Goal: Task Accomplishment & Management: Complete application form

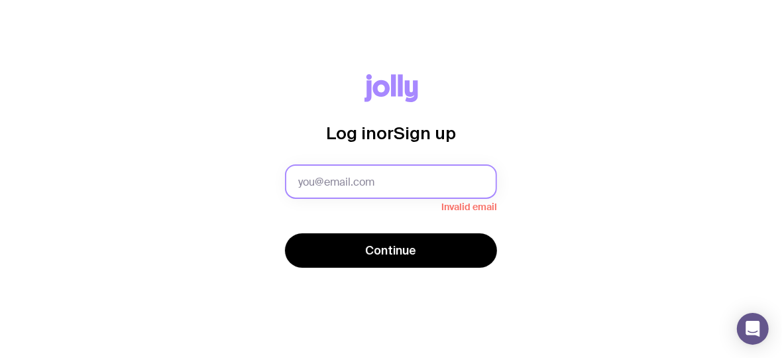
click at [361, 182] on input "text" at bounding box center [391, 181] width 212 height 34
paste input "[EMAIL_ADDRESS][DOMAIN_NAME]"
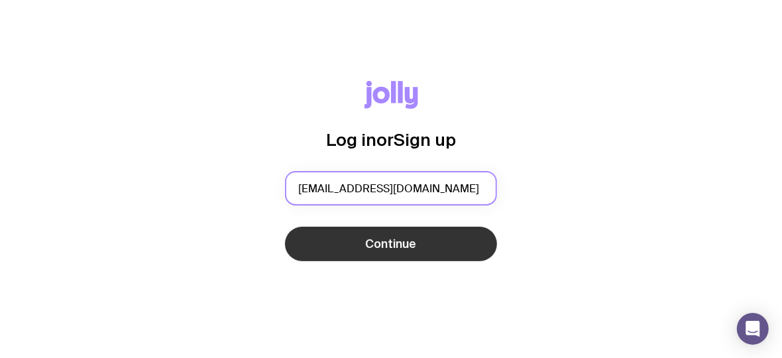
type input "[EMAIL_ADDRESS][DOMAIN_NAME]"
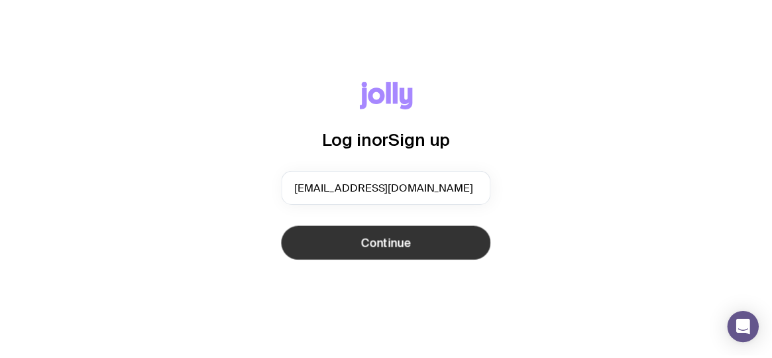
scroll to position [0, 0]
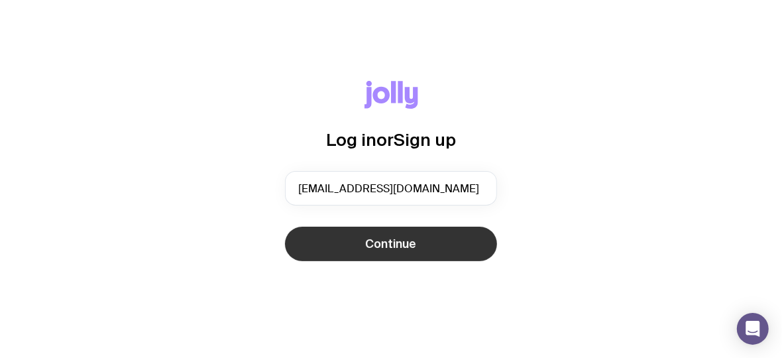
click at [356, 235] on button "Continue" at bounding box center [391, 244] width 212 height 34
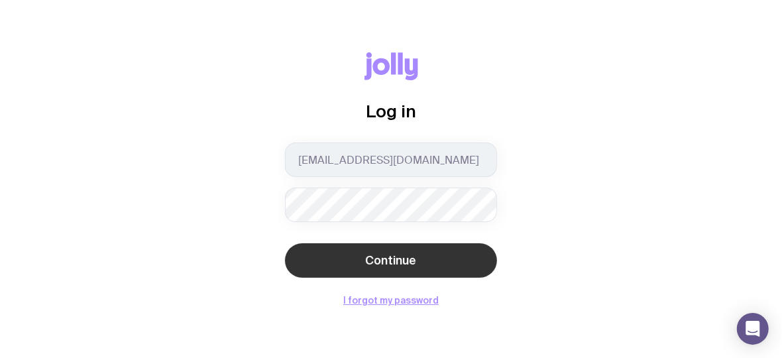
click at [331, 256] on button "Continue" at bounding box center [391, 260] width 212 height 34
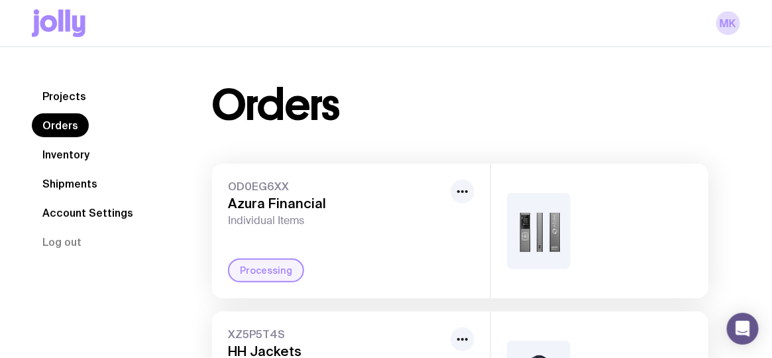
click at [49, 154] on link "Inventory" at bounding box center [66, 155] width 68 height 24
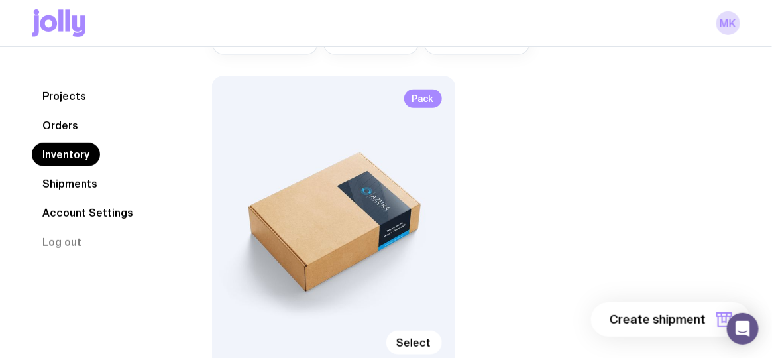
scroll to position [265, 0]
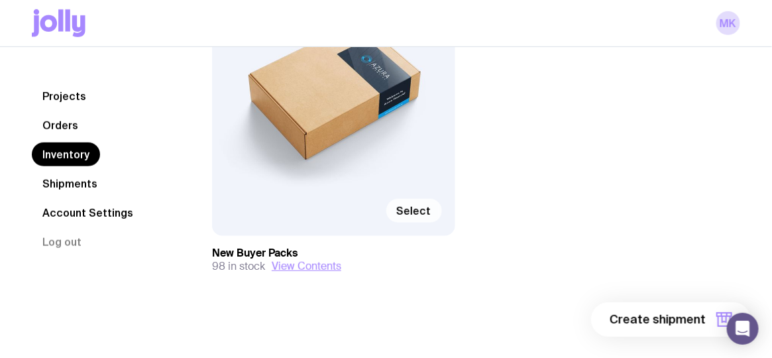
click at [421, 215] on span "Select" at bounding box center [414, 210] width 34 height 13
click at [0, 0] on input "Select" at bounding box center [0, 0] width 0 height 0
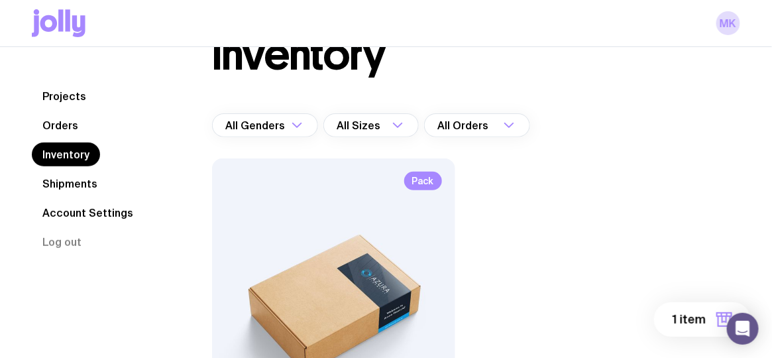
scroll to position [10, 0]
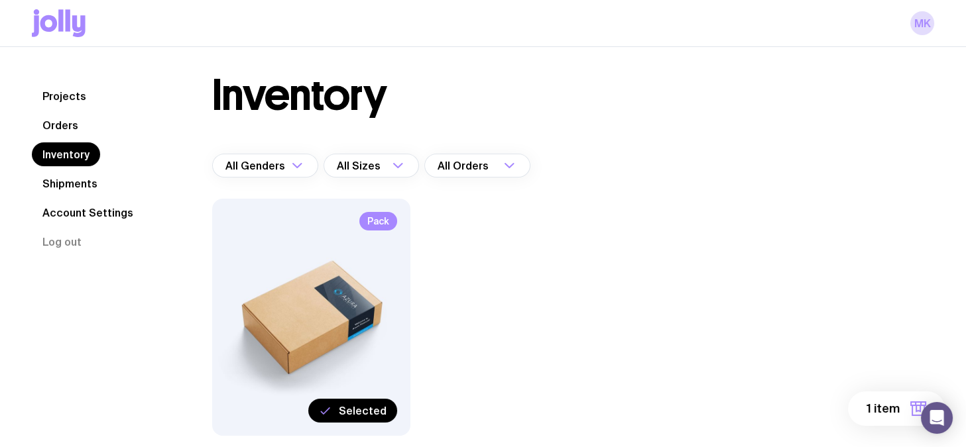
drag, startPoint x: 760, startPoint y: 1, endPoint x: 565, endPoint y: 268, distance: 330.3
click at [562, 255] on div "Pack Selected New Buyer Packs 98 in stock View Contents" at bounding box center [519, 362] width 615 height 327
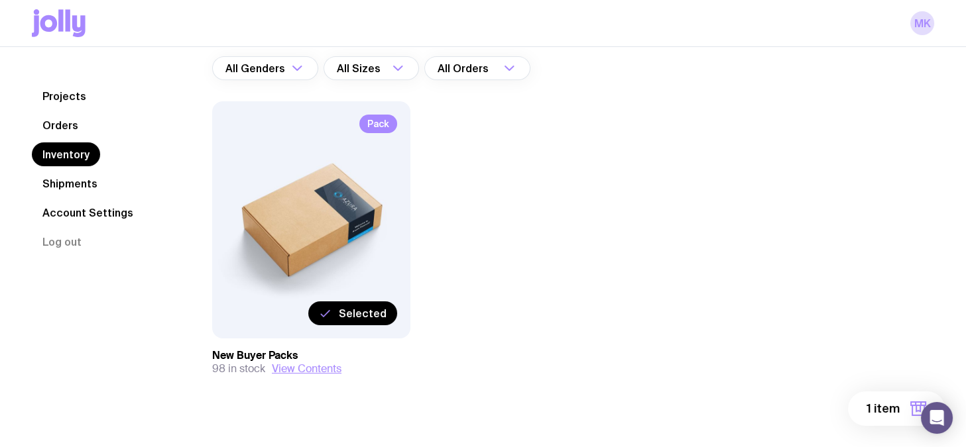
scroll to position [125, 0]
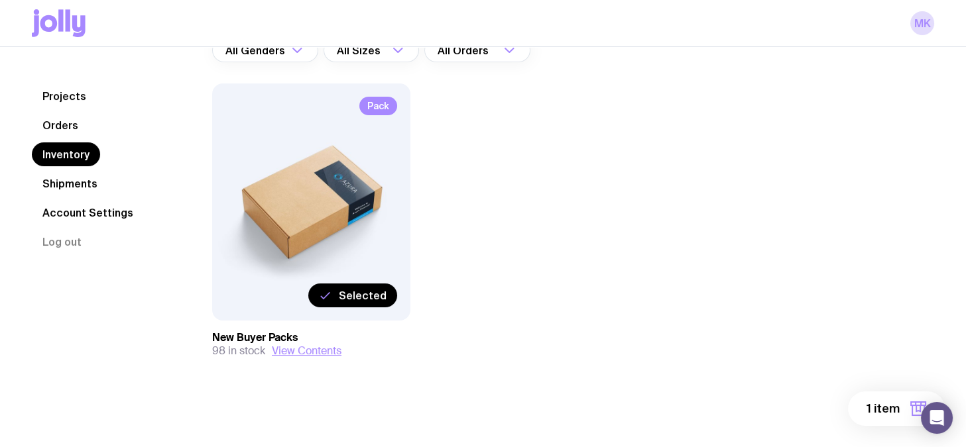
click at [66, 181] on link "Shipments" at bounding box center [70, 184] width 76 height 24
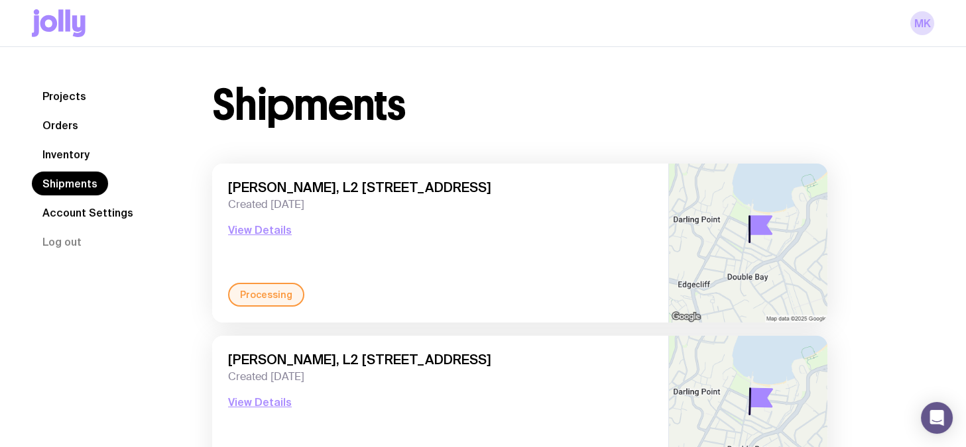
click at [70, 148] on link "Inventory" at bounding box center [66, 155] width 68 height 24
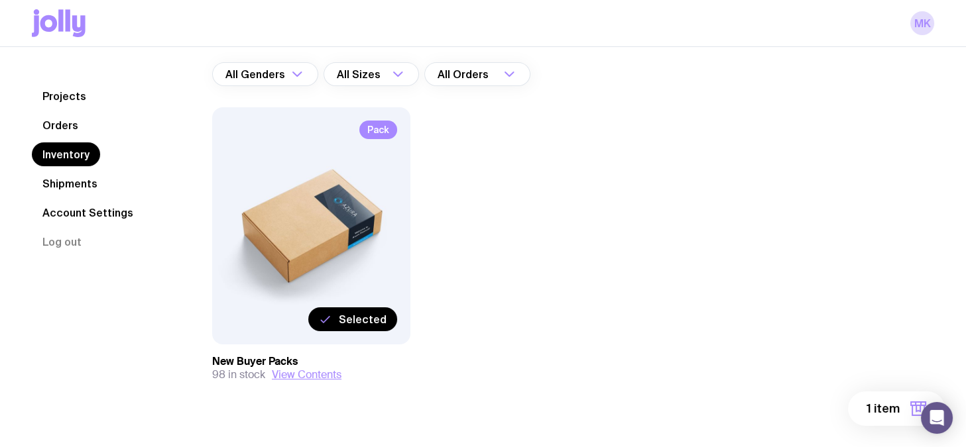
scroll to position [125, 0]
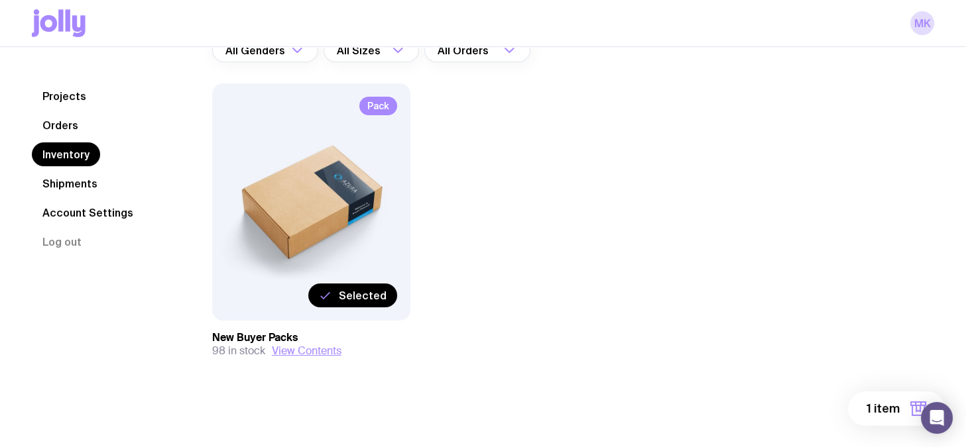
click at [320, 247] on div "Pack Selected" at bounding box center [311, 202] width 198 height 237
click at [782, 357] on span "1 item" at bounding box center [882, 409] width 33 height 16
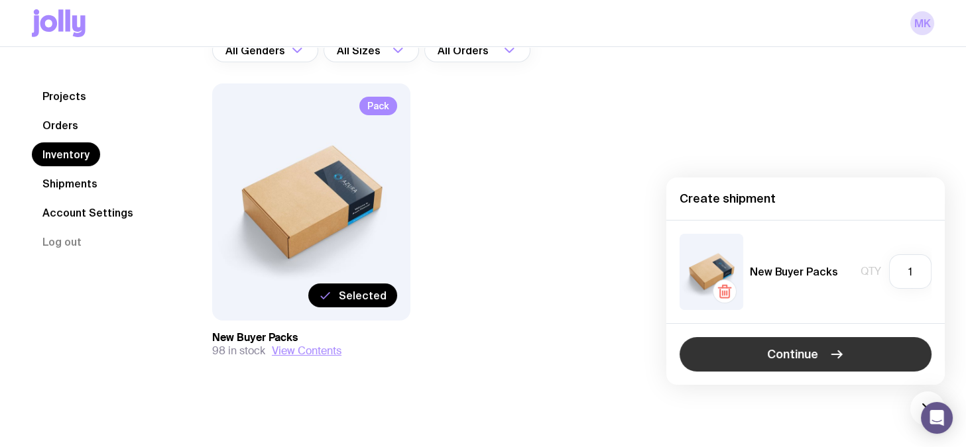
click at [782, 354] on span "Continue" at bounding box center [792, 355] width 51 height 16
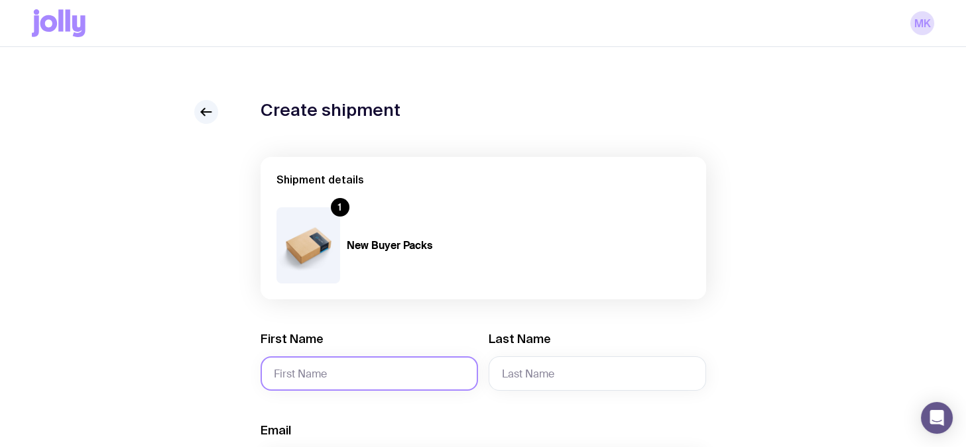
click at [303, 357] on input "First Name" at bounding box center [369, 374] width 217 height 34
click at [446, 357] on input "First Name" at bounding box center [369, 374] width 217 height 34
type input "[PERSON_NAME]"
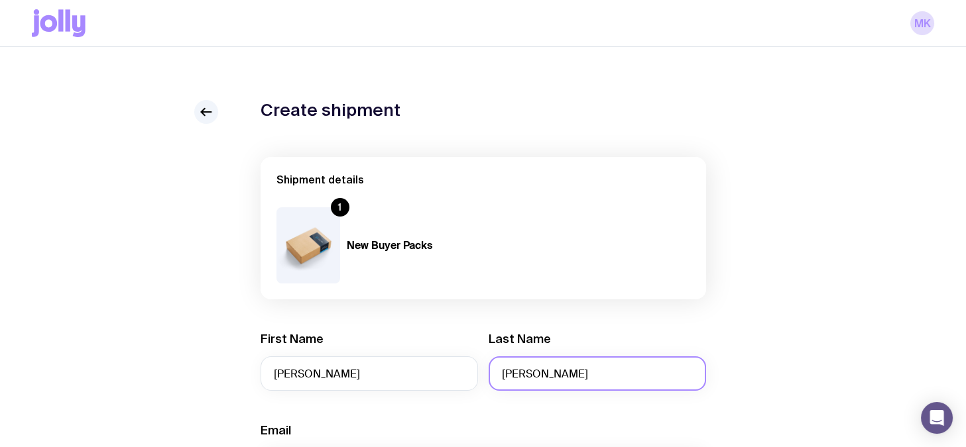
scroll to position [166, 0]
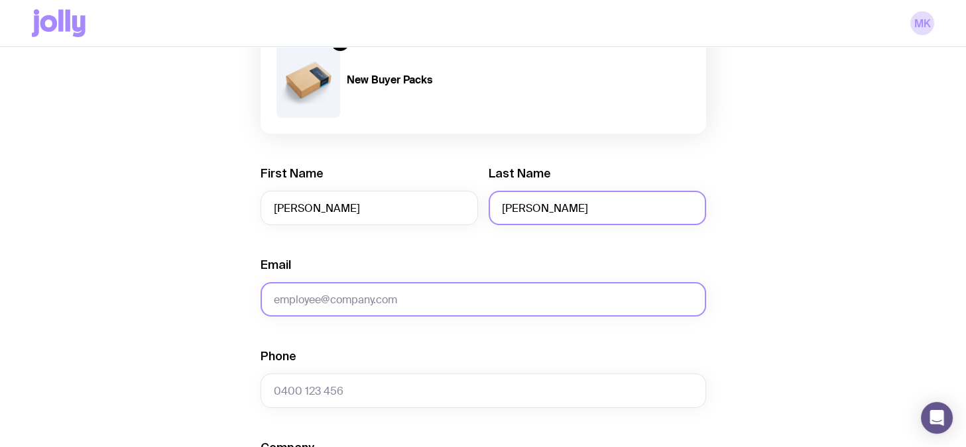
type input "[PERSON_NAME]"
click at [340, 312] on input "Email" at bounding box center [484, 299] width 446 height 34
click at [305, 307] on input "Email" at bounding box center [484, 299] width 446 height 34
paste input "[PERSON_NAME][EMAIL_ADDRESS][DOMAIN_NAME]"
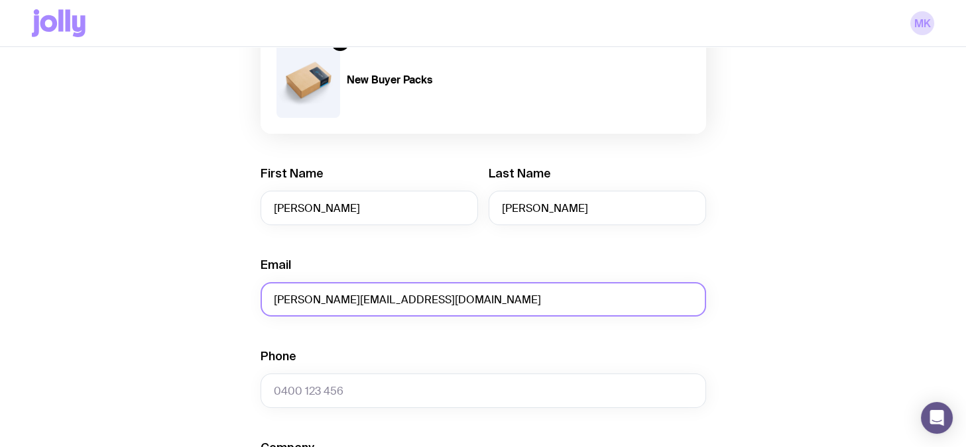
type input "[PERSON_NAME][EMAIL_ADDRESS][DOMAIN_NAME]"
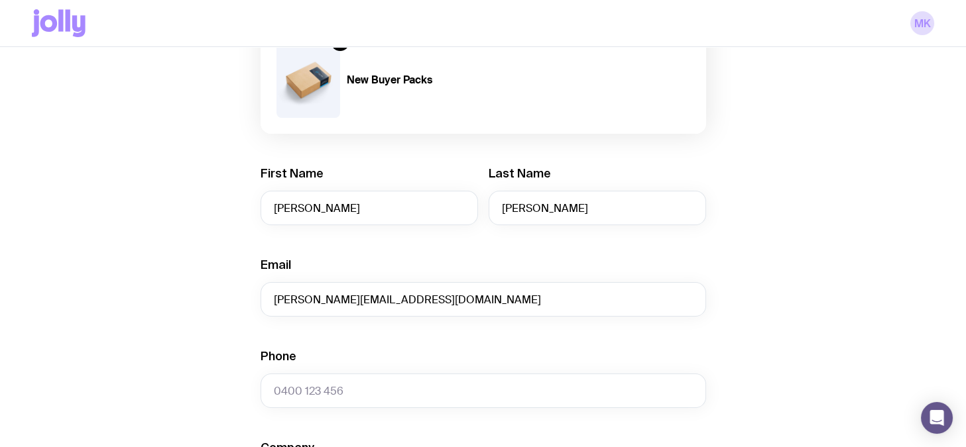
click at [301, 352] on div "Phone" at bounding box center [484, 379] width 446 height 60
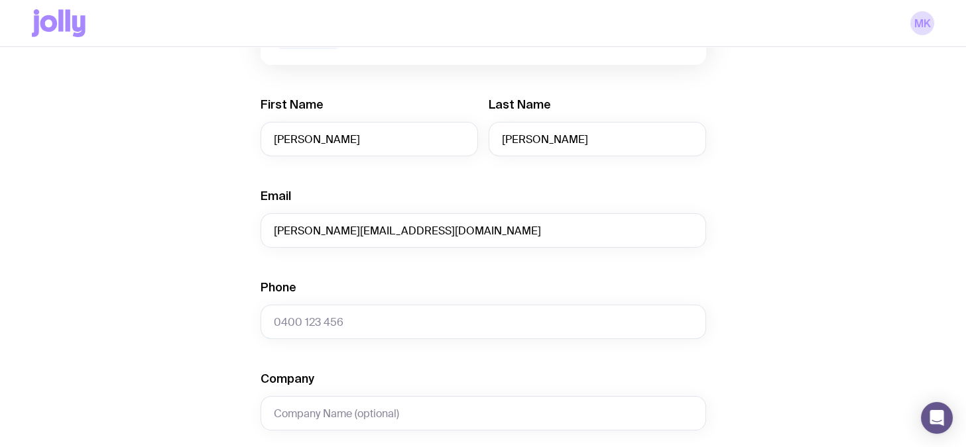
scroll to position [248, 0]
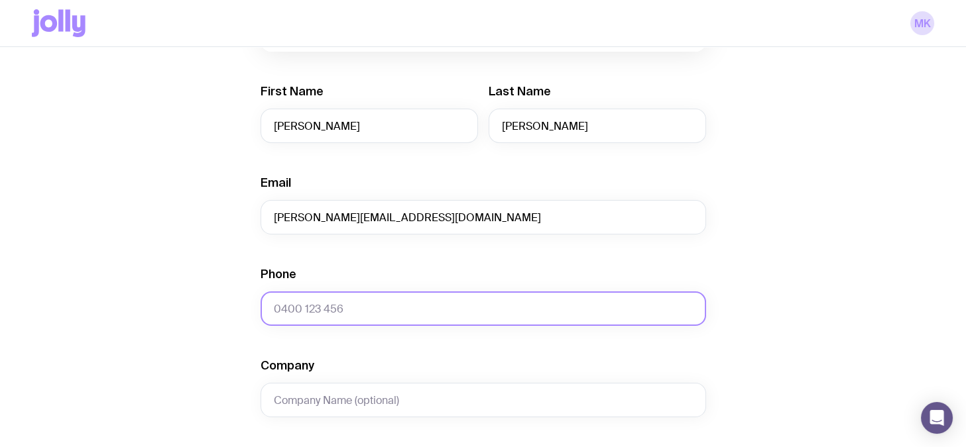
click at [300, 314] on input "Phone" at bounding box center [484, 309] width 446 height 34
click at [306, 324] on div "Phone Required" at bounding box center [484, 297] width 446 height 60
click at [319, 314] on input "Phone" at bounding box center [484, 309] width 446 height 34
paste input "0413 696 384"
type input "0413 696 384"
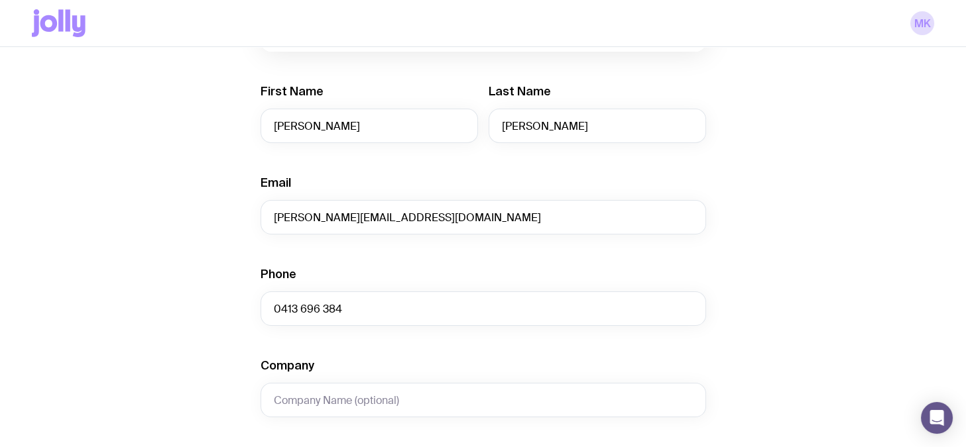
click at [318, 345] on form "Shipment details 1 New Buyer Packs First Name [PERSON_NAME] Name [PERSON_NAME] …" at bounding box center [484, 358] width 446 height 898
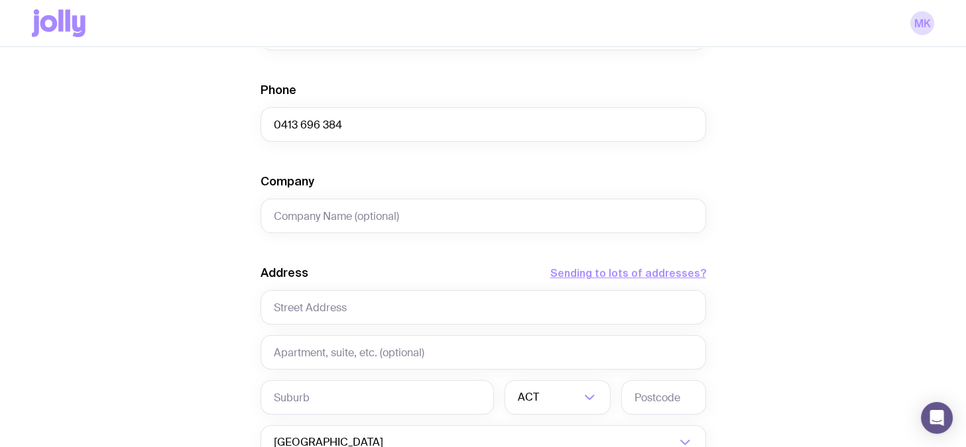
scroll to position [497, 0]
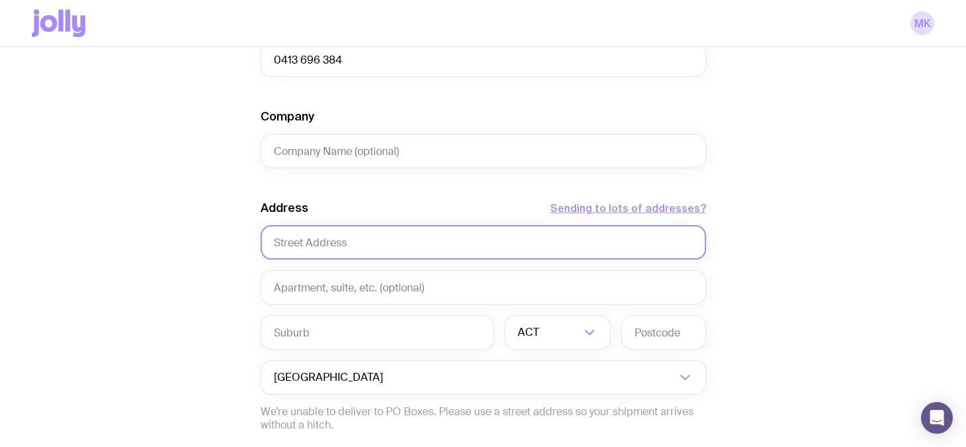
drag, startPoint x: 457, startPoint y: 254, endPoint x: 440, endPoint y: 257, distance: 18.1
click at [457, 254] on input "text" at bounding box center [484, 242] width 446 height 34
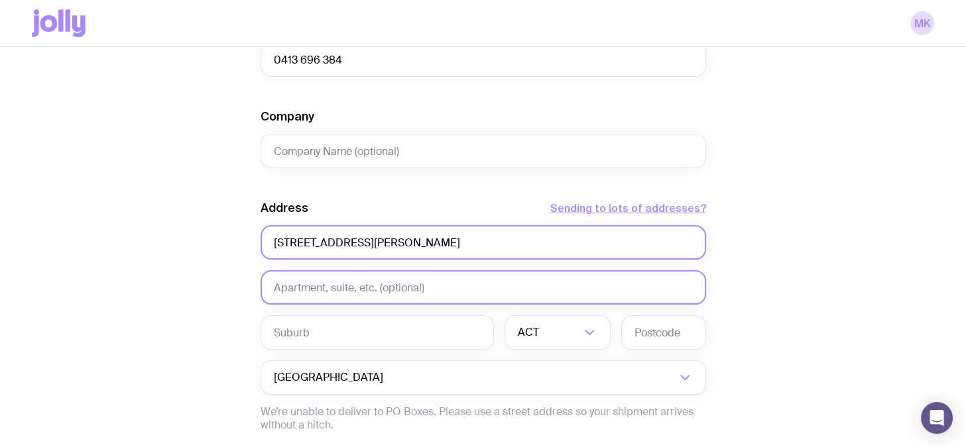
type input "[STREET_ADDRESS][PERSON_NAME]"
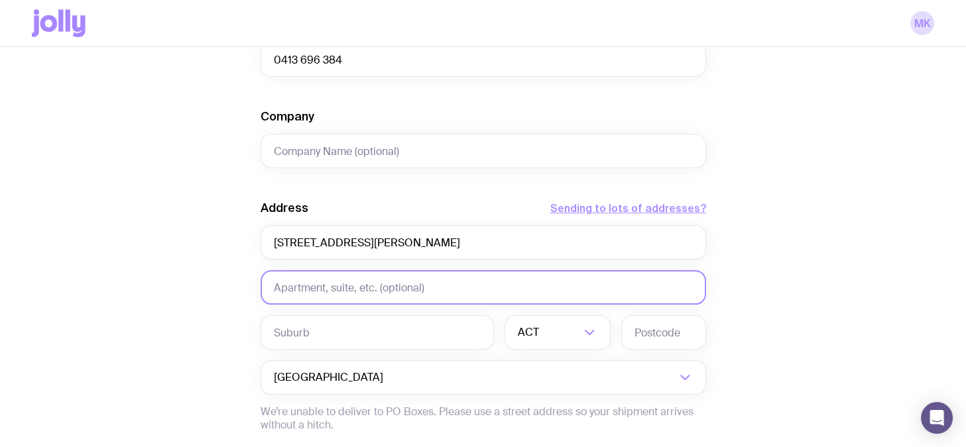
click at [342, 278] on input "text" at bounding box center [484, 287] width 446 height 34
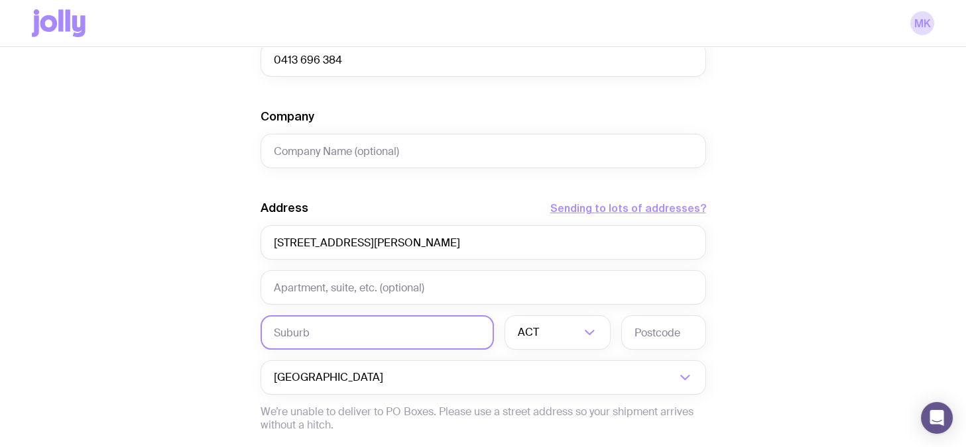
click at [316, 336] on input "text" at bounding box center [377, 333] width 233 height 34
type input "Randwick"
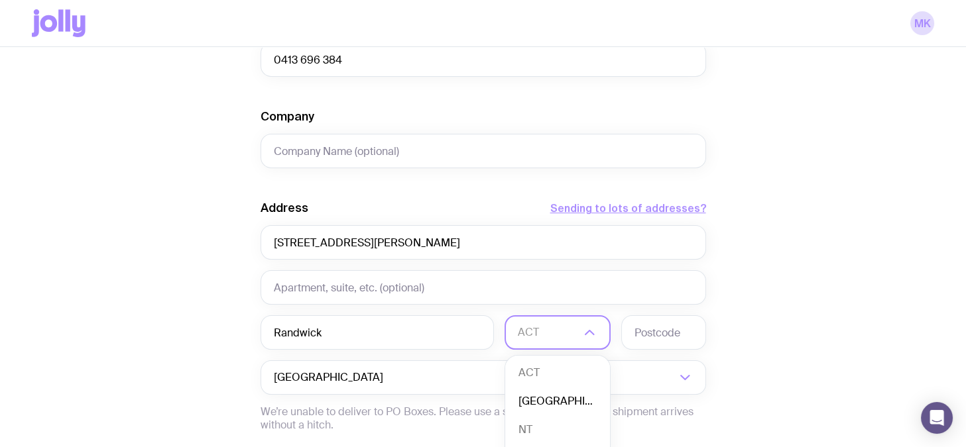
click at [523, 357] on li "[GEOGRAPHIC_DATA]" at bounding box center [557, 402] width 105 height 29
click at [628, 332] on input "text" at bounding box center [663, 333] width 85 height 34
type input "2031"
click at [105, 245] on div "Create shipment Shipment details 1 New Buyer Packs First Name [PERSON_NAME] Nam…" at bounding box center [483, 107] width 902 height 1008
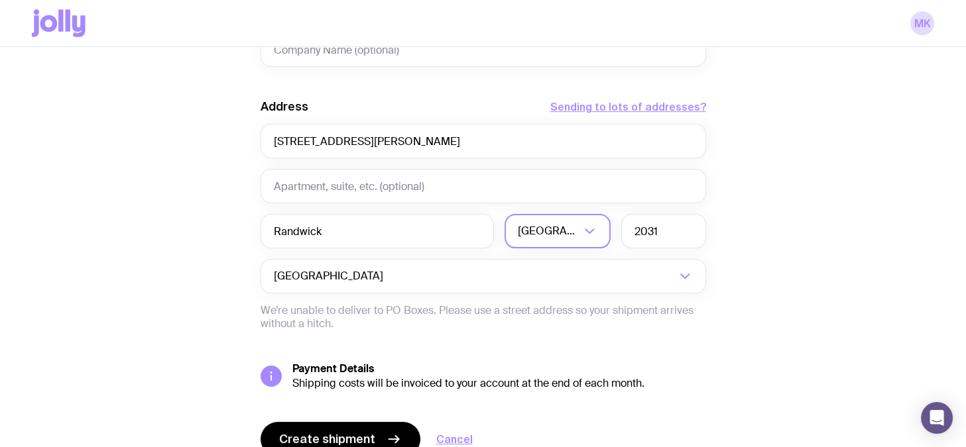
scroll to position [660, 0]
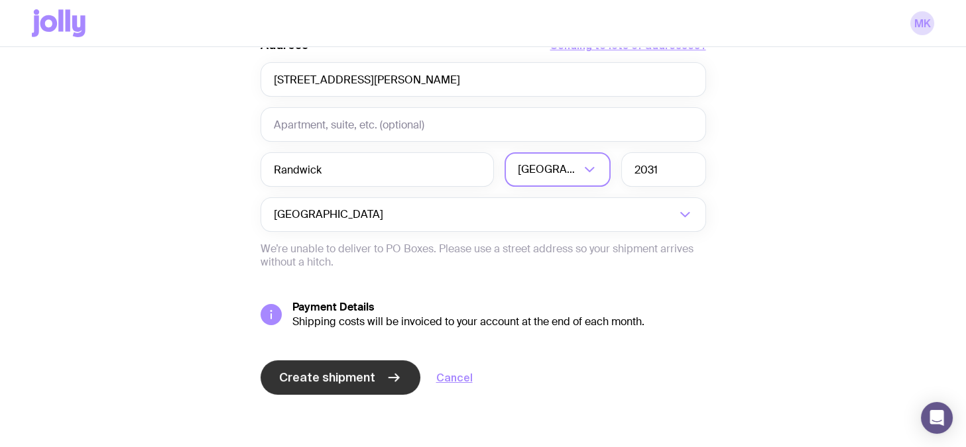
click at [335, 357] on span "Create shipment" at bounding box center [327, 378] width 96 height 16
